Goal: Check status: Check status

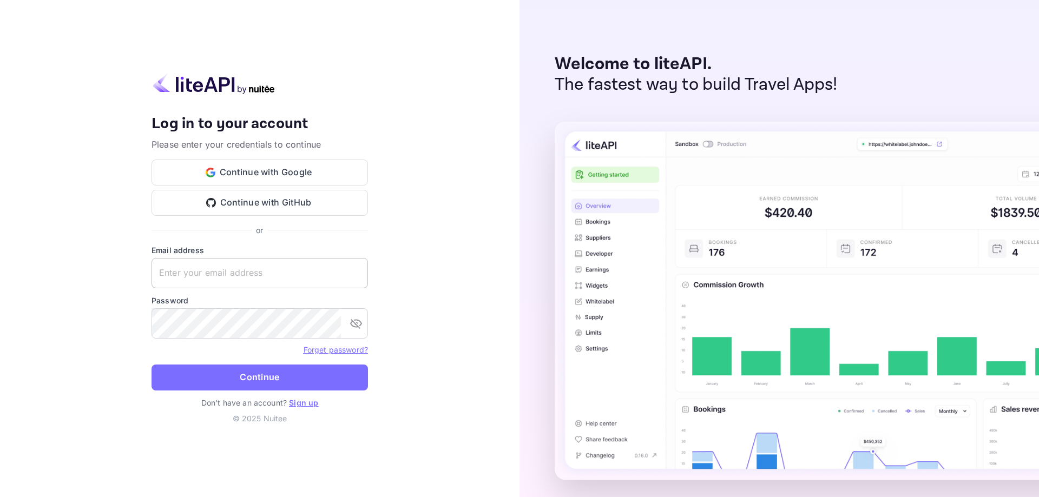
click at [275, 277] on input "text" at bounding box center [260, 273] width 216 height 30
drag, startPoint x: 275, startPoint y: 279, endPoint x: 139, endPoint y: 280, distance: 135.8
click at [152, 280] on input "[EMAIL_ADDRESS][DOMAIN_NAME]" at bounding box center [260, 273] width 216 height 30
type input "[EMAIL_ADDRESS][DOMAIN_NAME]"
click at [353, 322] on icon "toggle password visibility" at bounding box center [356, 324] width 12 height 10
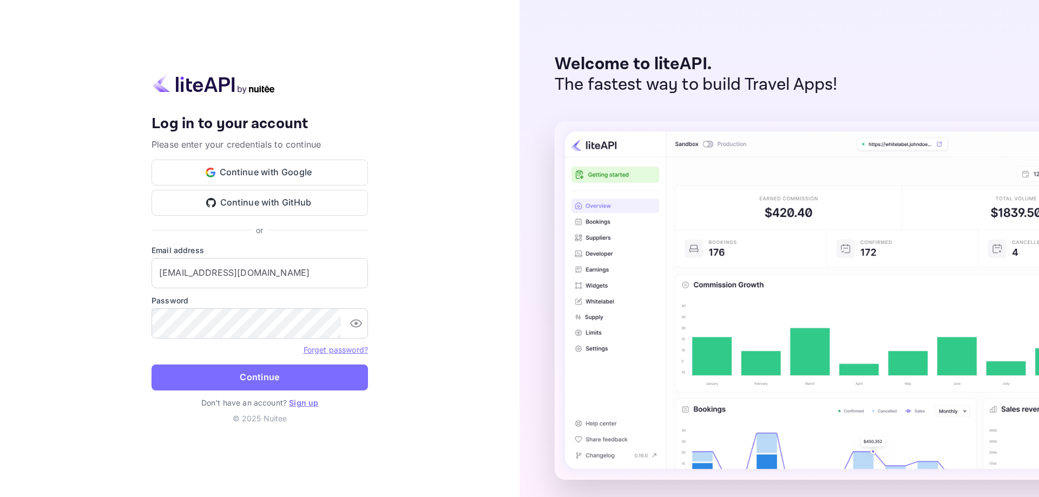
click at [465, 376] on div "Your account has been created successfully, a confirmation link has been sent t…" at bounding box center [260, 248] width 520 height 497
click at [243, 379] on button "Continue" at bounding box center [260, 378] width 216 height 26
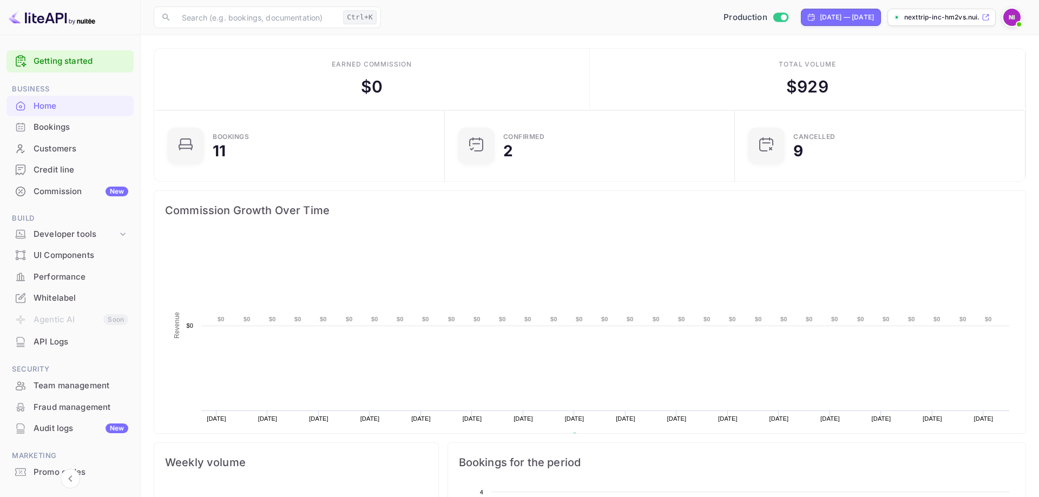
scroll to position [176, 284]
click at [934, 19] on p "nexttrip-inc-hm2vs.nui..." at bounding box center [941, 17] width 75 height 10
click at [62, 130] on div "Bookings" at bounding box center [81, 127] width 95 height 12
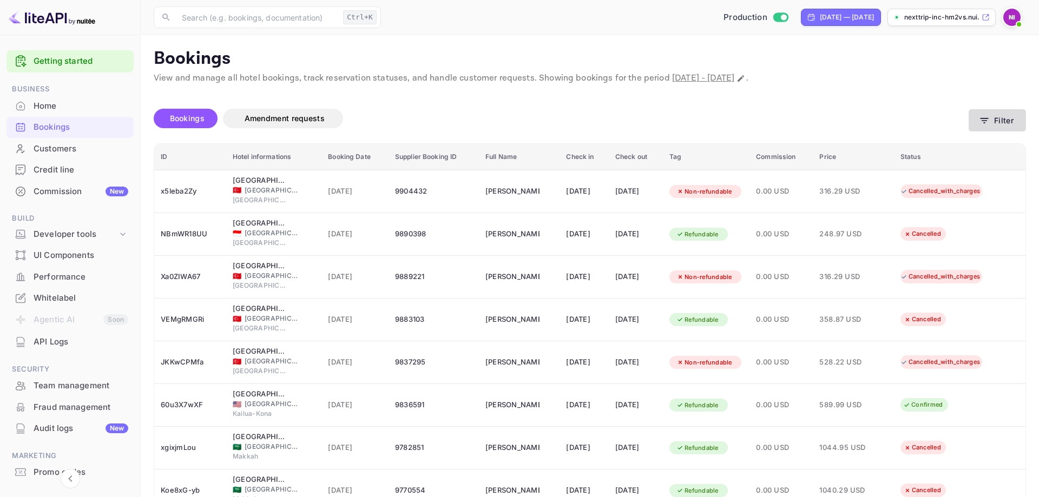
click at [982, 124] on icon "button" at bounding box center [984, 120] width 11 height 11
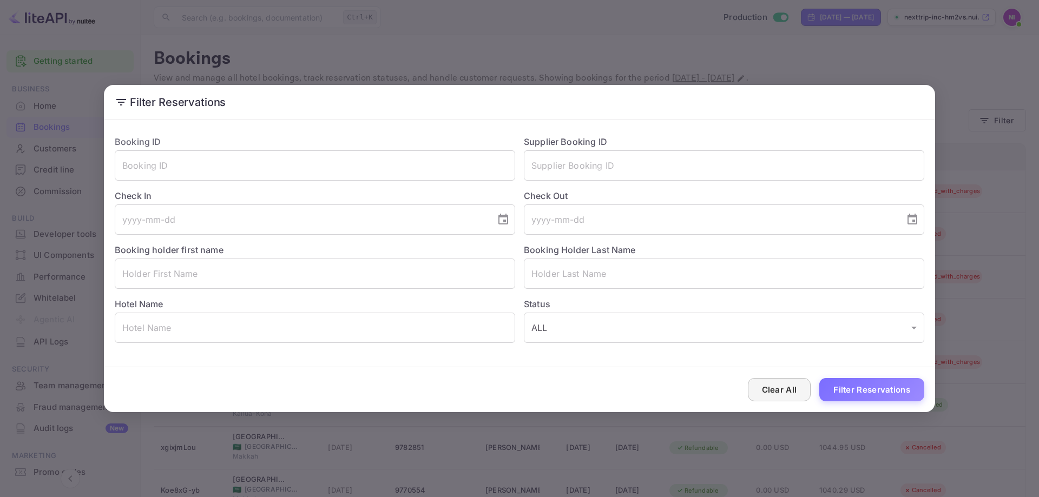
click at [783, 387] on button "Clear All" at bounding box center [779, 389] width 63 height 23
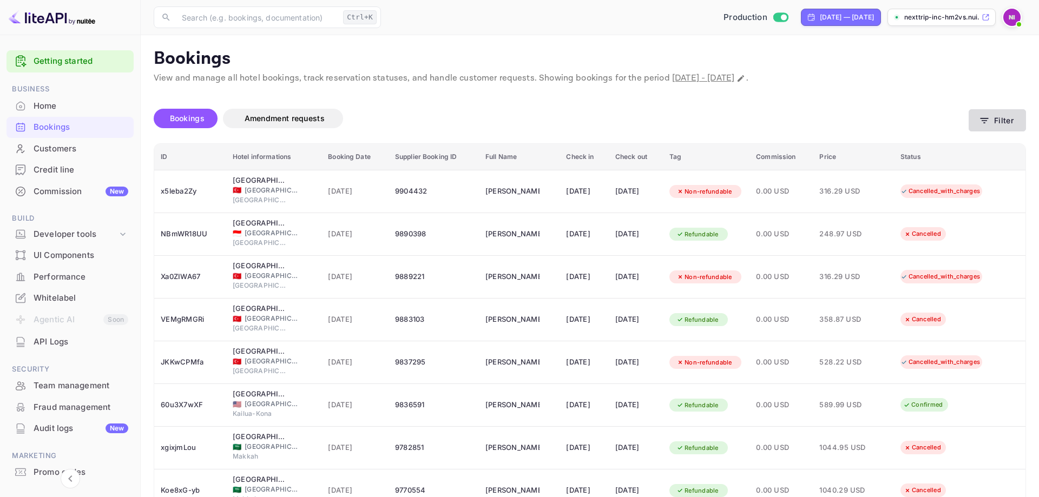
click at [991, 129] on button "Filter" at bounding box center [997, 120] width 57 height 22
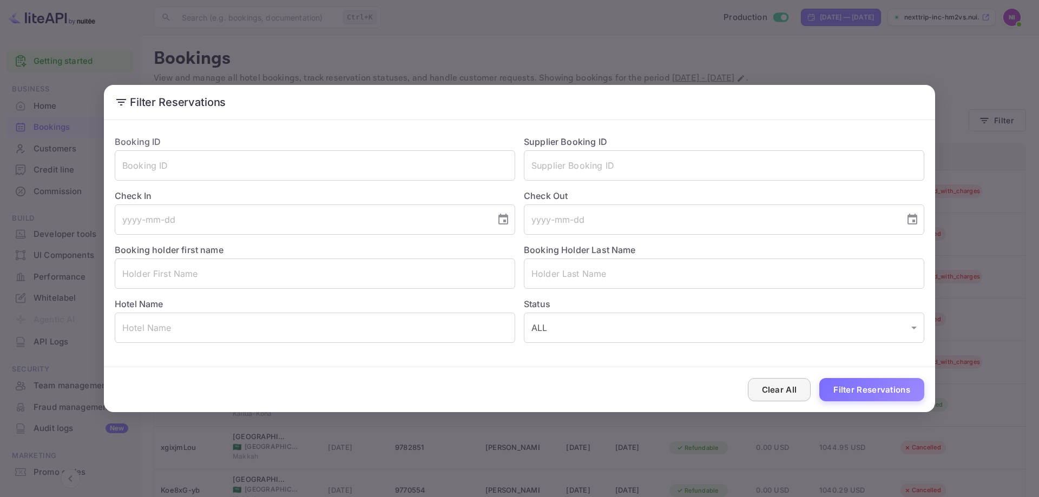
click at [787, 393] on button "Clear All" at bounding box center [779, 389] width 63 height 23
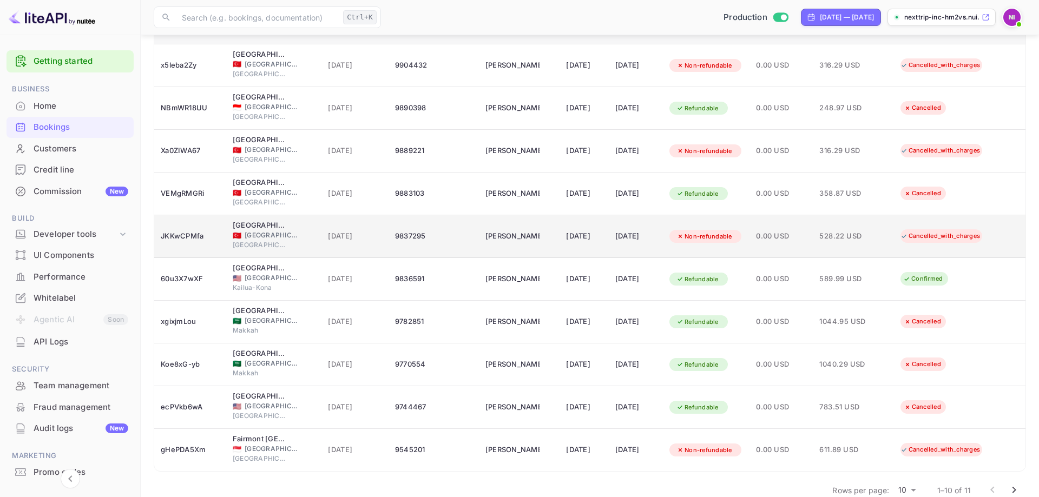
scroll to position [146, 0]
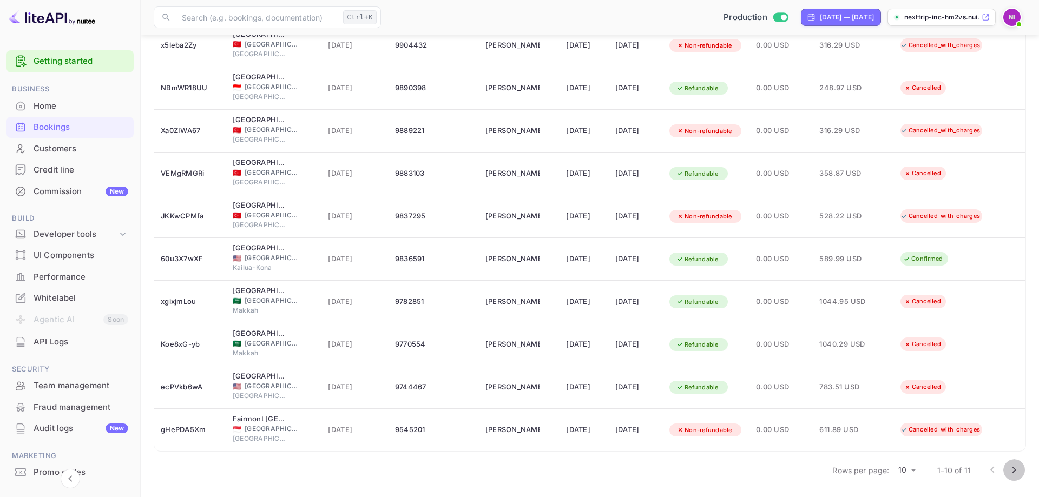
click at [1016, 469] on icon "Go to next page" at bounding box center [1014, 470] width 13 height 13
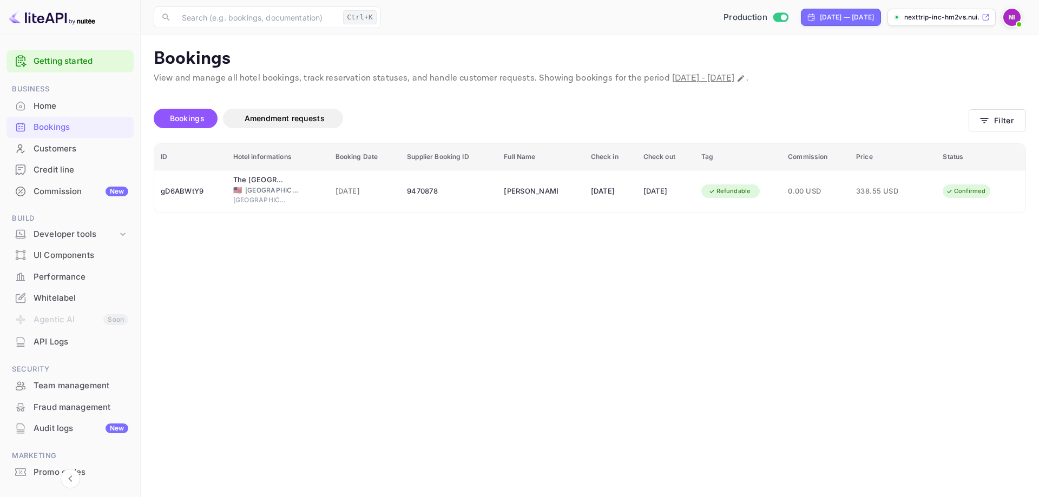
click at [612, 358] on main "Bookings View and manage all hotel bookings, track reservation statuses, and ha…" at bounding box center [590, 266] width 898 height 462
click at [994, 119] on button "Filter" at bounding box center [997, 120] width 57 height 22
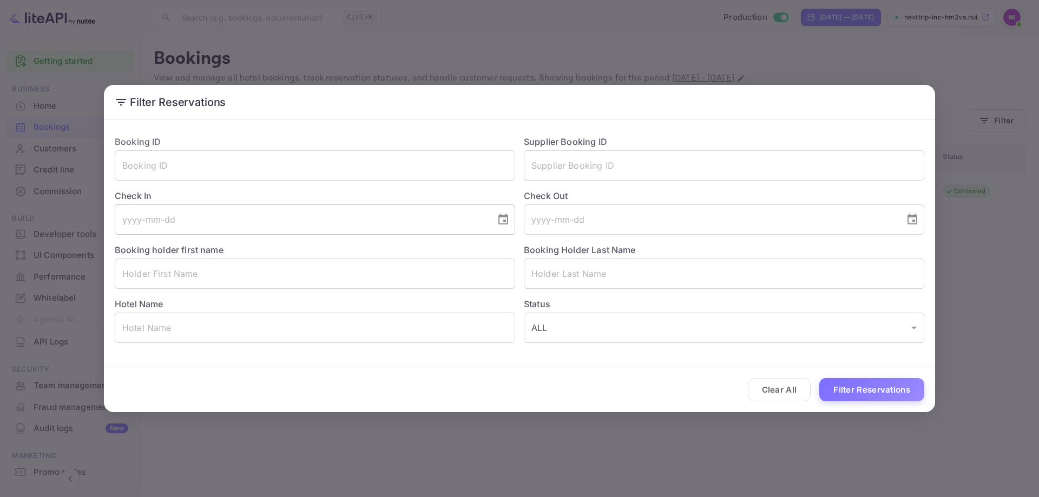
click at [159, 224] on input "tel" at bounding box center [301, 220] width 373 height 30
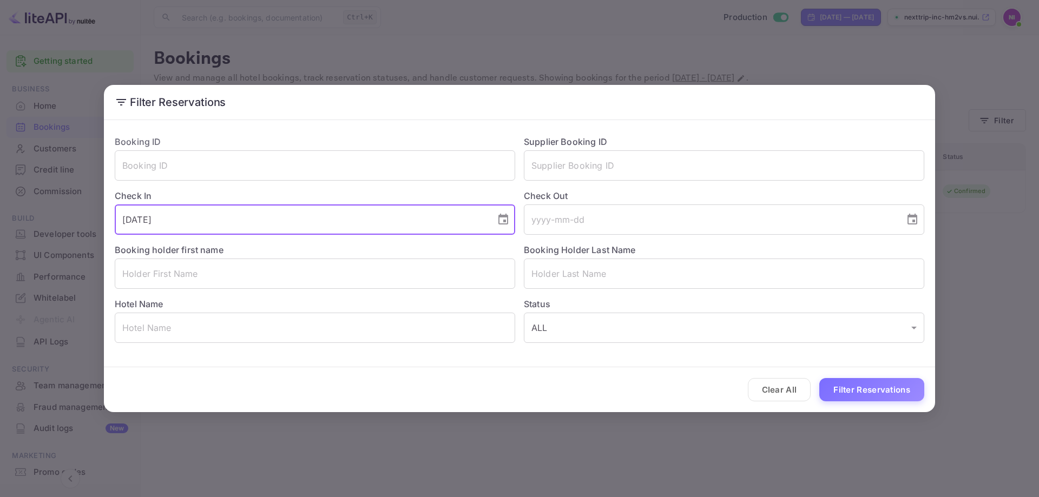
type input "[DATE]"
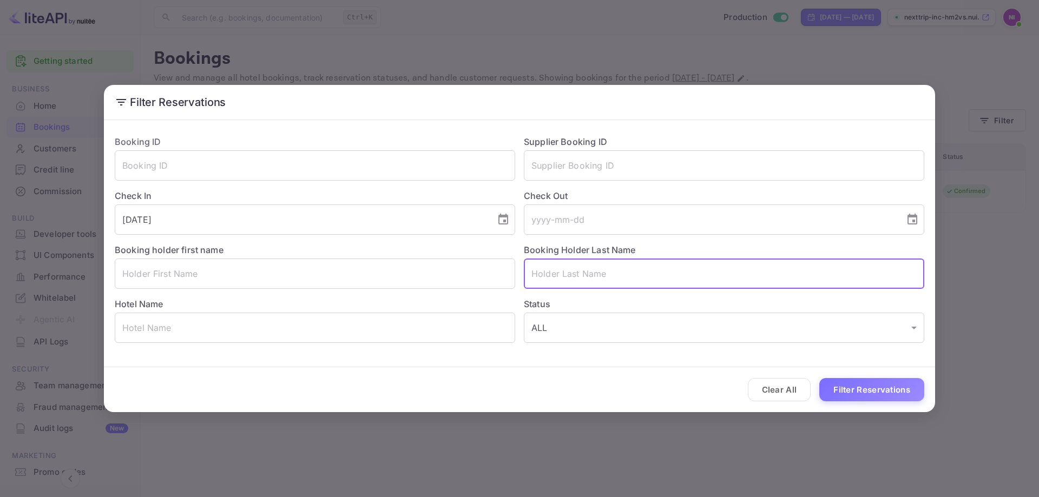
click at [570, 273] on input "text" at bounding box center [724, 274] width 400 height 30
paste input "[PERSON_NAME]"
type input "[PERSON_NAME]"
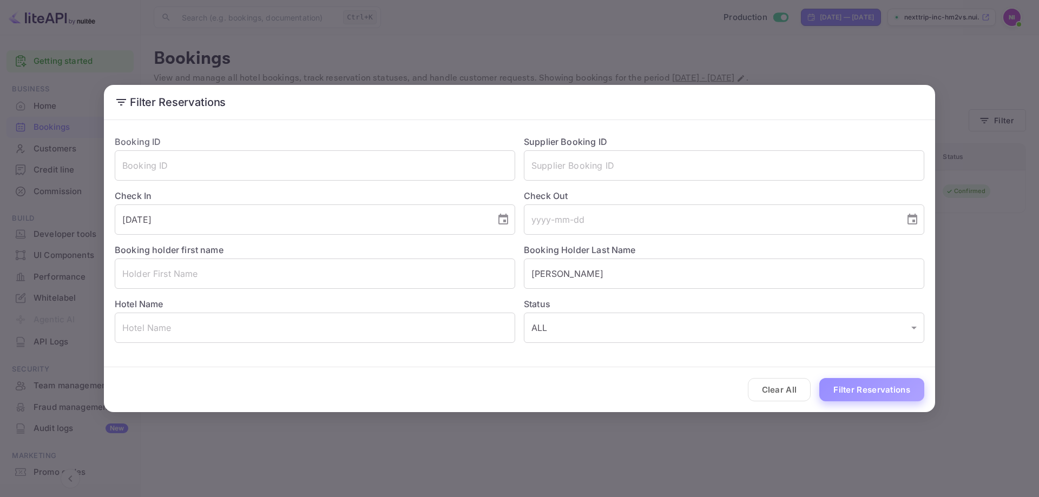
click at [855, 392] on button "Filter Reservations" at bounding box center [871, 389] width 105 height 23
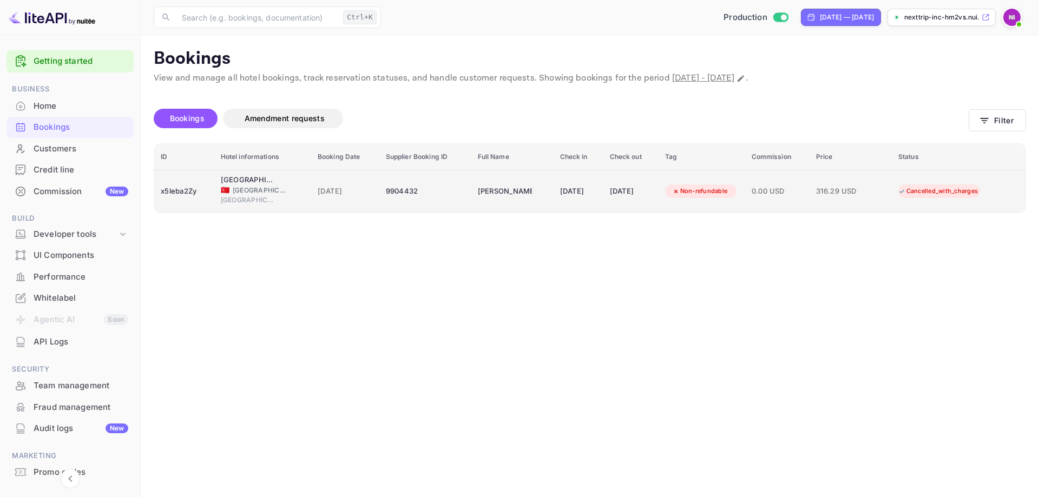
click at [318, 184] on div "[DATE]" at bounding box center [345, 191] width 55 height 17
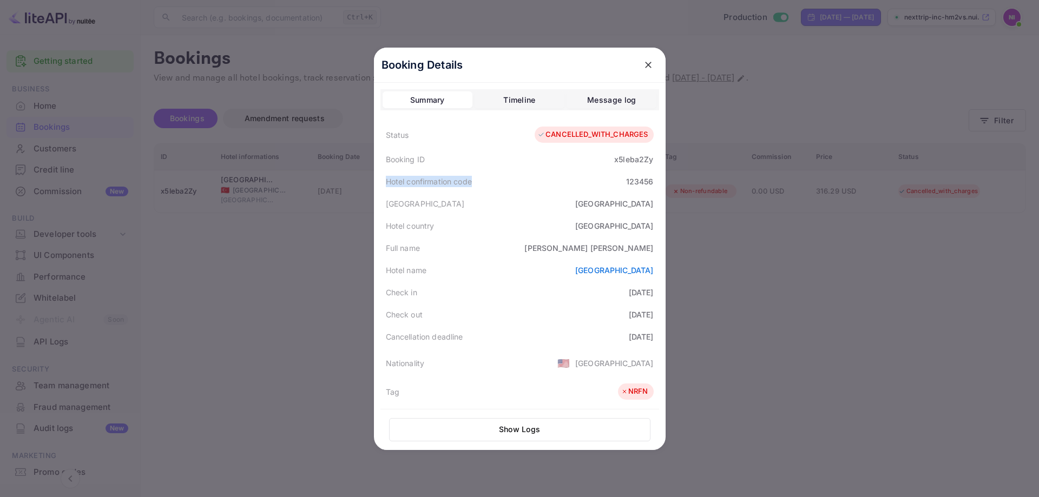
drag, startPoint x: 387, startPoint y: 180, endPoint x: 481, endPoint y: 187, distance: 94.4
click at [481, 187] on div "Hotel confirmation code 123456" at bounding box center [519, 181] width 279 height 22
click at [638, 183] on div "123456" at bounding box center [640, 181] width 28 height 11
drag, startPoint x: 386, startPoint y: 179, endPoint x: 476, endPoint y: 180, distance: 90.4
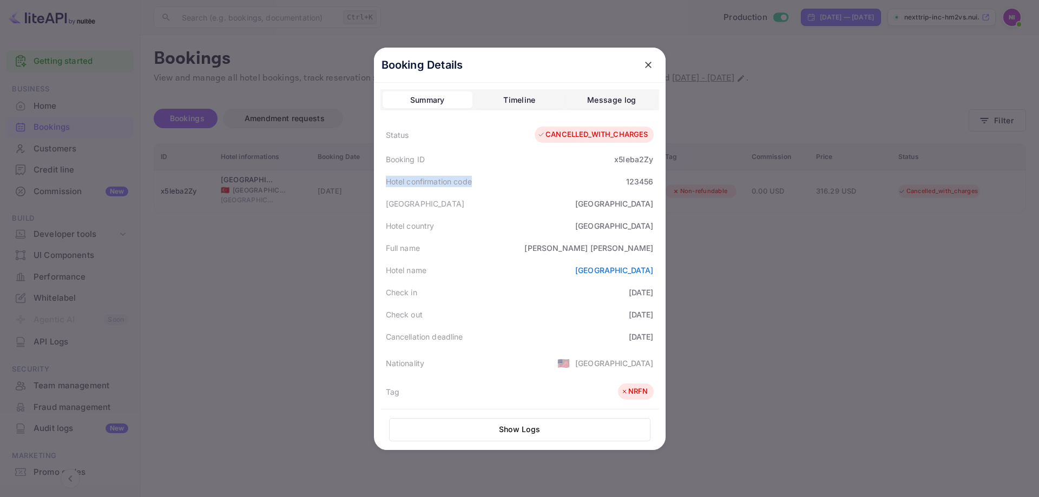
click at [476, 180] on div "Hotel confirmation code 123456" at bounding box center [519, 181] width 279 height 22
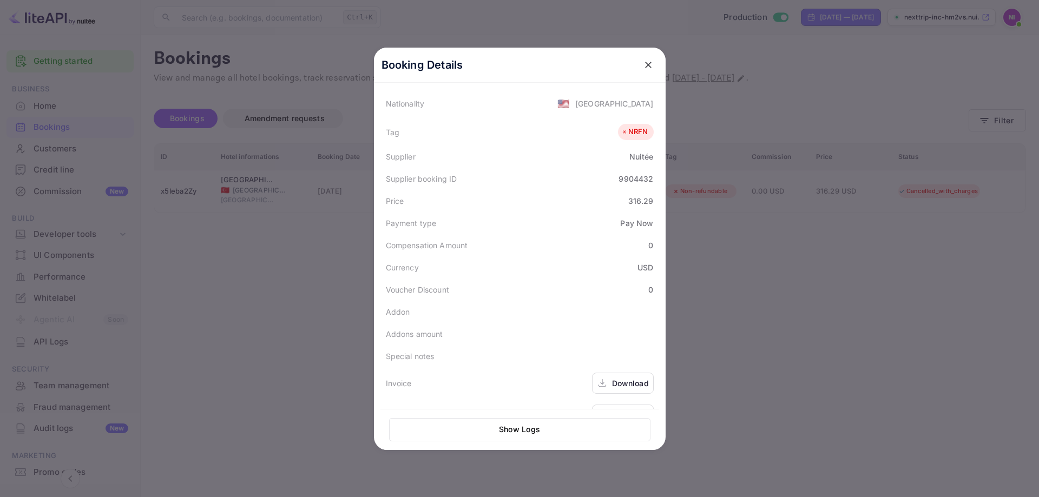
scroll to position [286, 0]
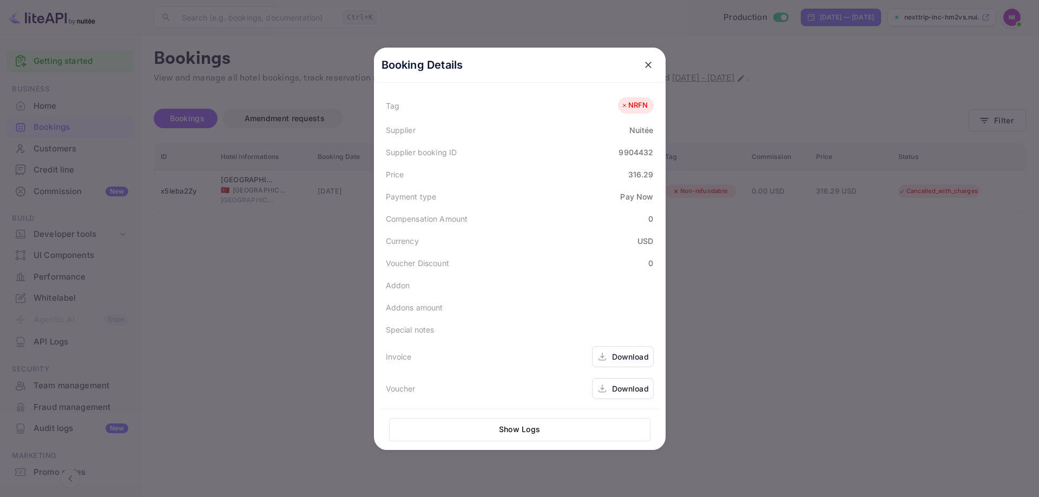
click at [620, 353] on div "Download" at bounding box center [630, 356] width 37 height 11
click at [619, 393] on div "Download" at bounding box center [630, 388] width 37 height 11
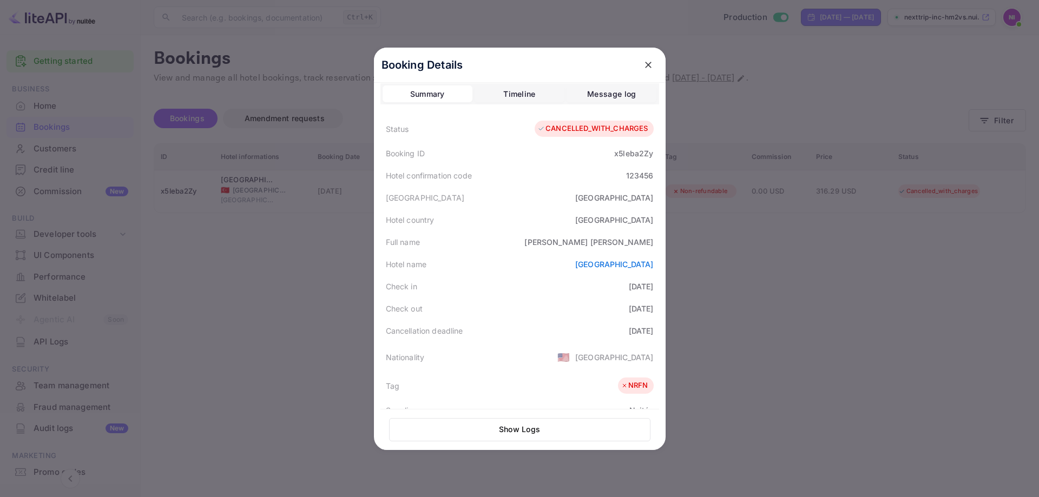
scroll to position [0, 0]
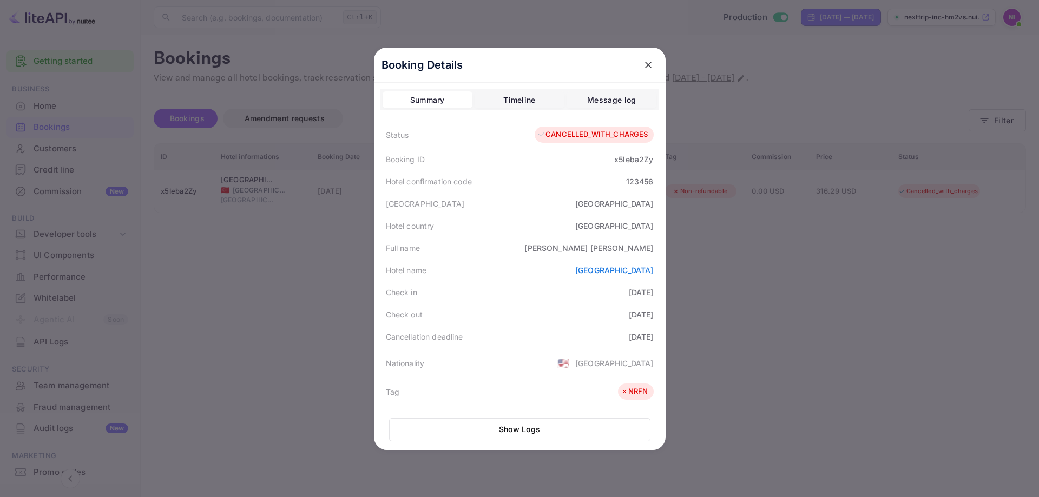
click at [651, 67] on icon "close" at bounding box center [648, 65] width 6 height 6
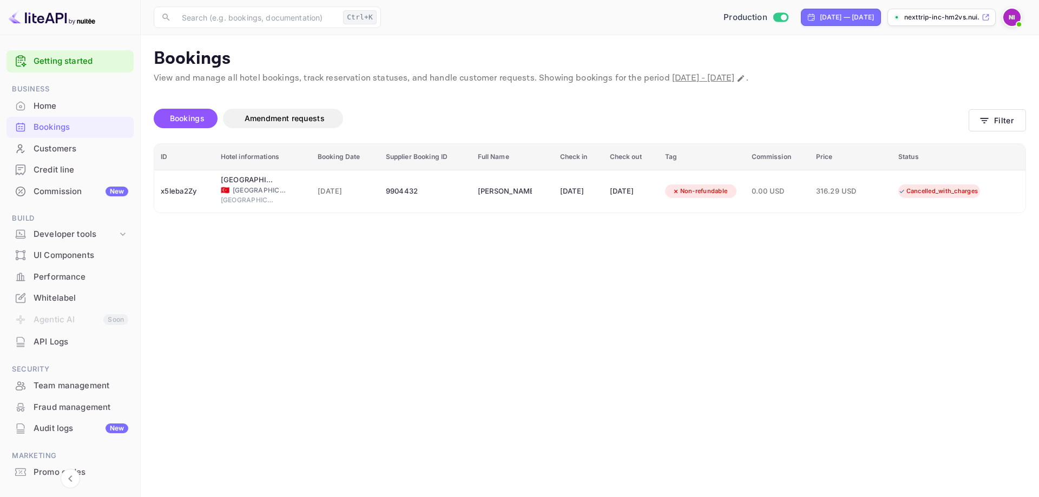
click at [58, 123] on div "Bookings" at bounding box center [81, 127] width 95 height 12
click at [193, 119] on span "Bookings" at bounding box center [187, 118] width 35 height 9
click at [1006, 115] on button "Filter" at bounding box center [997, 120] width 57 height 22
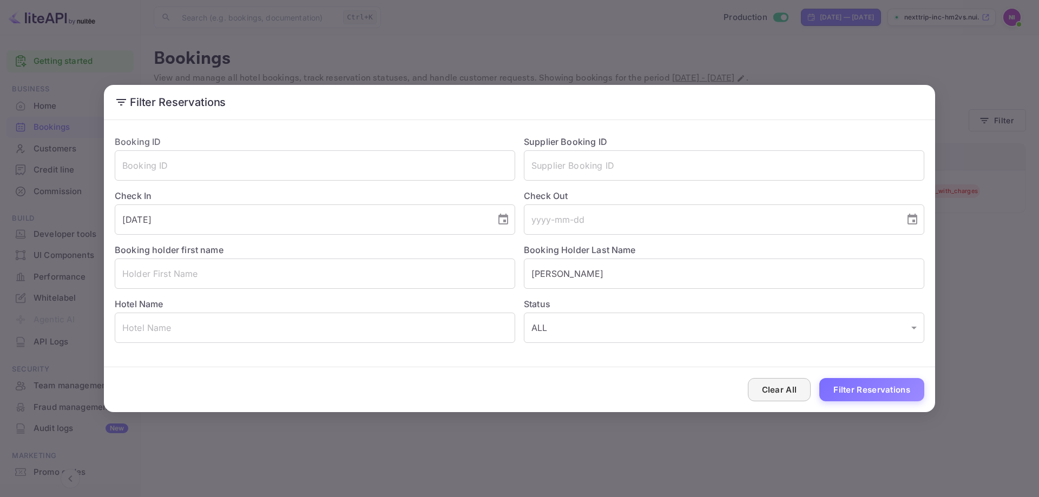
click at [786, 391] on button "Clear All" at bounding box center [779, 389] width 63 height 23
